Goal: Information Seeking & Learning: Check status

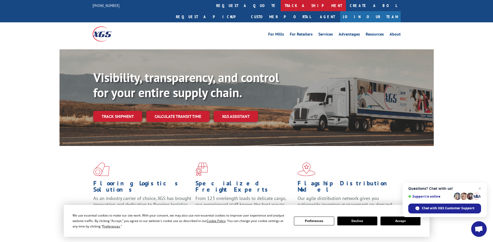
click at [281, 3] on link "track a shipment" at bounding box center [313, 5] width 65 height 11
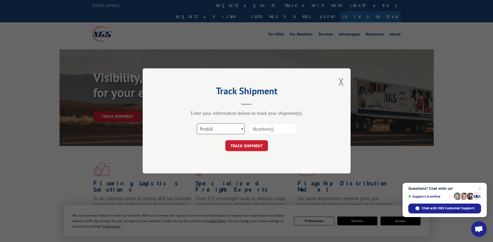
drag, startPoint x: 241, startPoint y: 128, endPoint x: 239, endPoint y: 130, distance: 3.0
click at [241, 128] on select "Select category... Probill BOL PO" at bounding box center [221, 129] width 48 height 11
select select "po"
click at [197, 124] on select "Select category... Probill BOL PO" at bounding box center [221, 129] width 48 height 11
click at [264, 128] on input at bounding box center [273, 129] width 48 height 11
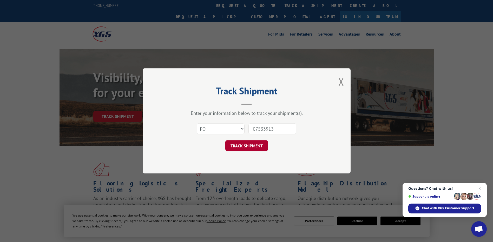
type input "07533913"
click at [248, 148] on button "TRACK SHIPMENT" at bounding box center [246, 146] width 43 height 11
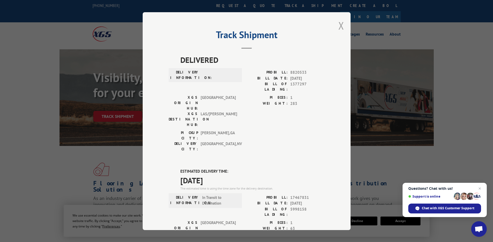
click at [339, 25] on button "Close modal" at bounding box center [341, 26] width 6 height 14
